Goal: Task Accomplishment & Management: Use online tool/utility

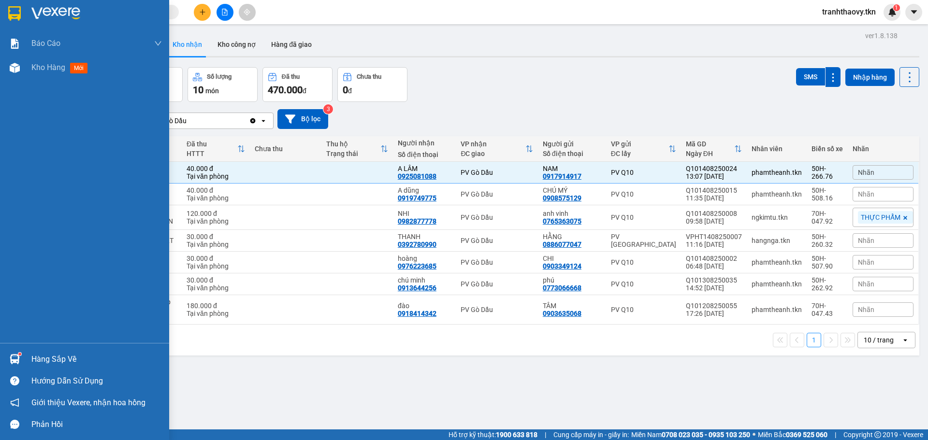
click at [26, 356] on div "Hàng sắp về" at bounding box center [84, 359] width 169 height 22
click at [65, 353] on div "Báo cáo Mẫu 1: Báo cáo dòng tiền theo nhân viên Mẫu 2: Thống kê đơn hàng theo n…" at bounding box center [84, 220] width 169 height 440
drag, startPoint x: 32, startPoint y: 360, endPoint x: 41, endPoint y: 356, distance: 10.2
click at [32, 360] on div "Hàng sắp về" at bounding box center [96, 359] width 130 height 14
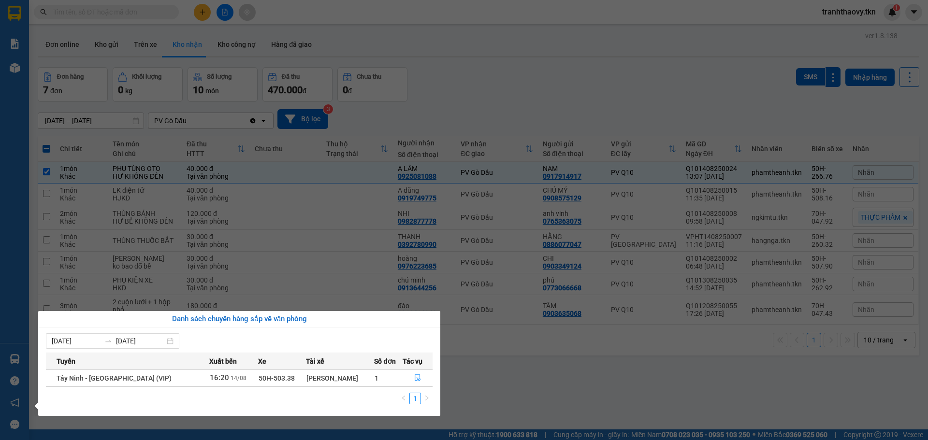
click at [306, 302] on section "Kết quả tìm kiếm ( 0 ) Bộ lọc No Data tranhthaovy.tkn 1 Báo cáo Mẫu 1: Báo cáo …" at bounding box center [464, 220] width 928 height 440
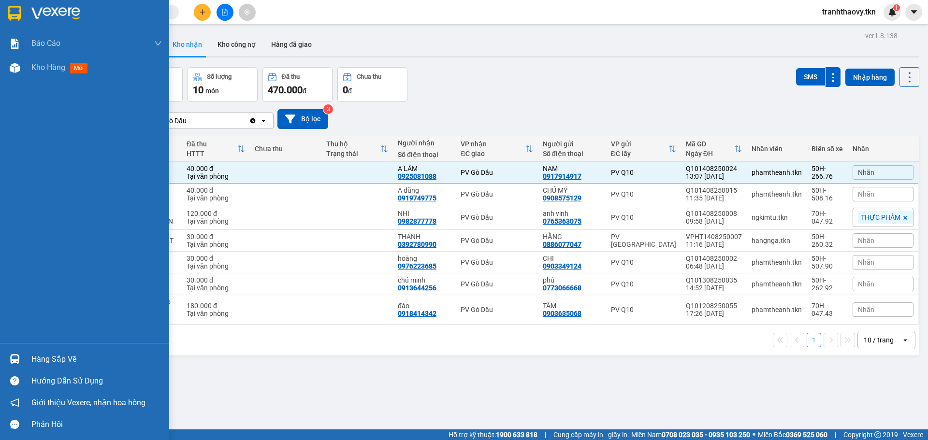
click at [20, 363] on div at bounding box center [14, 359] width 17 height 17
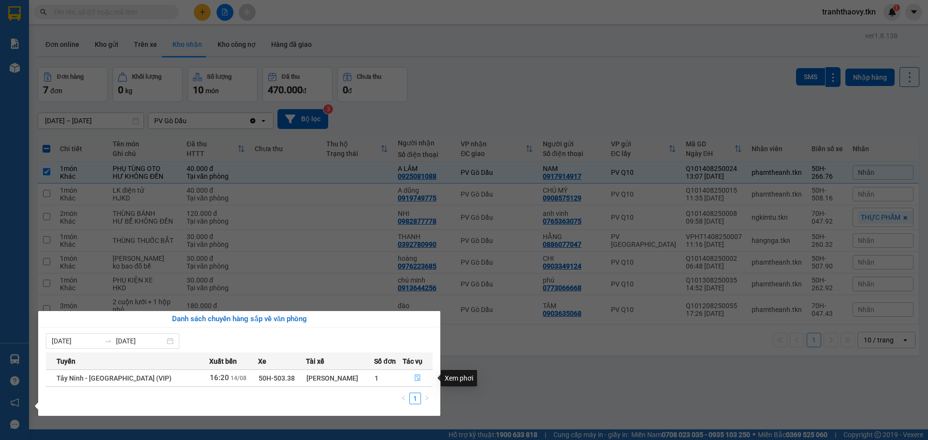
click at [417, 377] on icon "file-done" at bounding box center [417, 377] width 7 height 7
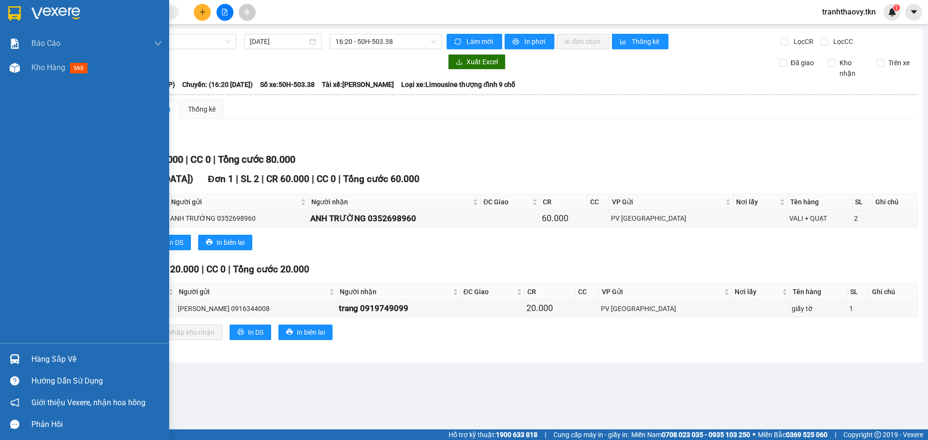
click at [20, 357] on div at bounding box center [14, 359] width 17 height 17
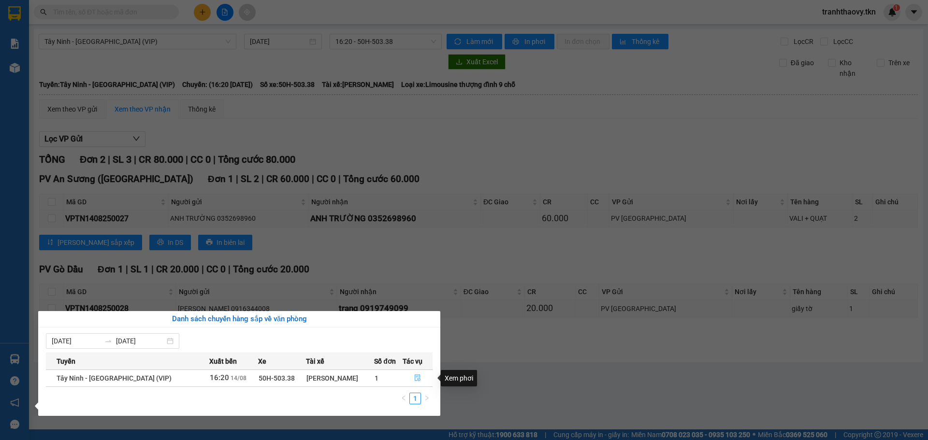
click at [416, 378] on icon "file-done" at bounding box center [417, 377] width 7 height 7
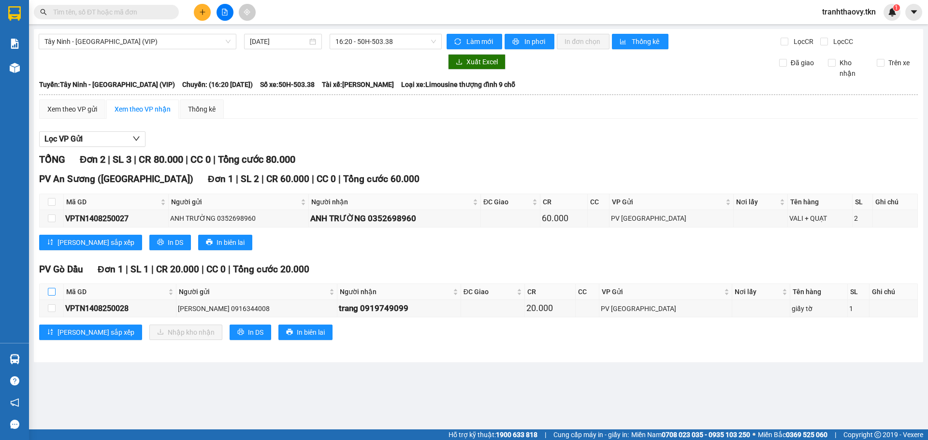
click at [52, 292] on input "checkbox" at bounding box center [52, 292] width 8 height 8
checkbox input "true"
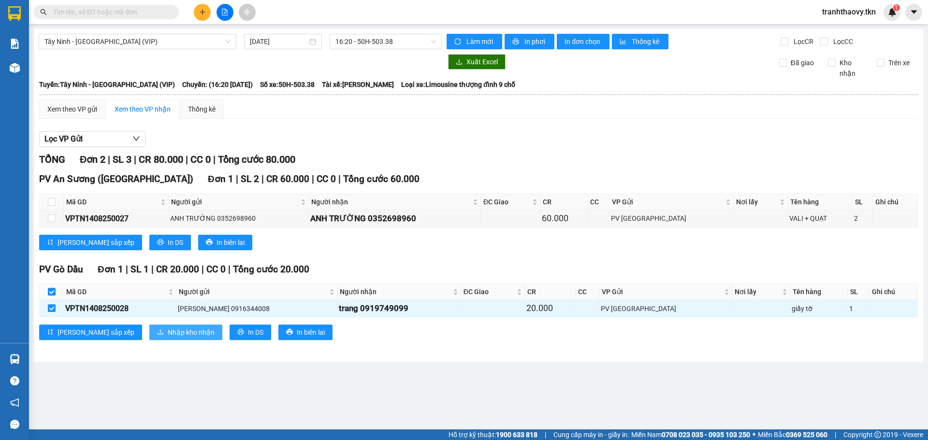
click at [168, 332] on span "Nhập kho nhận" at bounding box center [191, 332] width 47 height 11
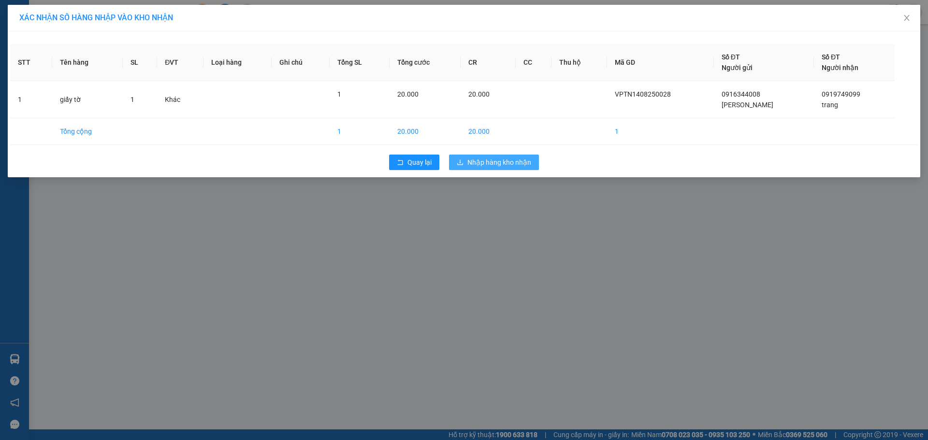
click at [492, 162] on span "Nhập hàng kho nhận" at bounding box center [499, 162] width 64 height 11
